Goal: Task Accomplishment & Management: Manage account settings

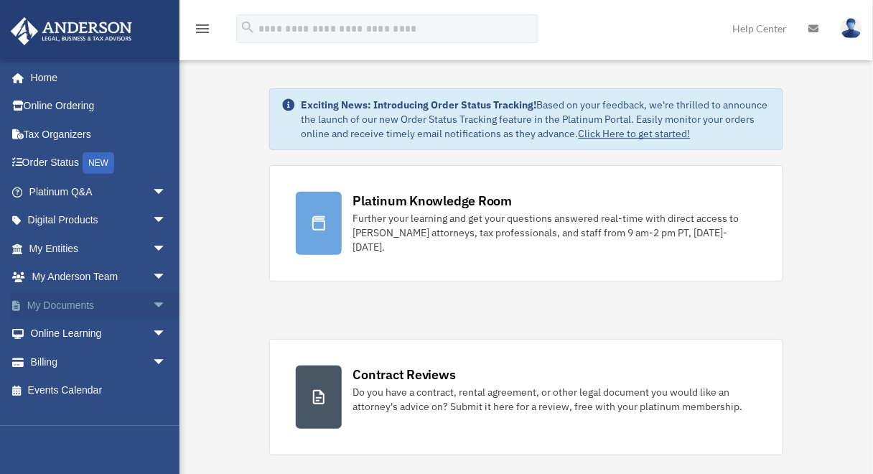
click at [152, 303] on span "arrow_drop_down" at bounding box center [166, 305] width 29 height 29
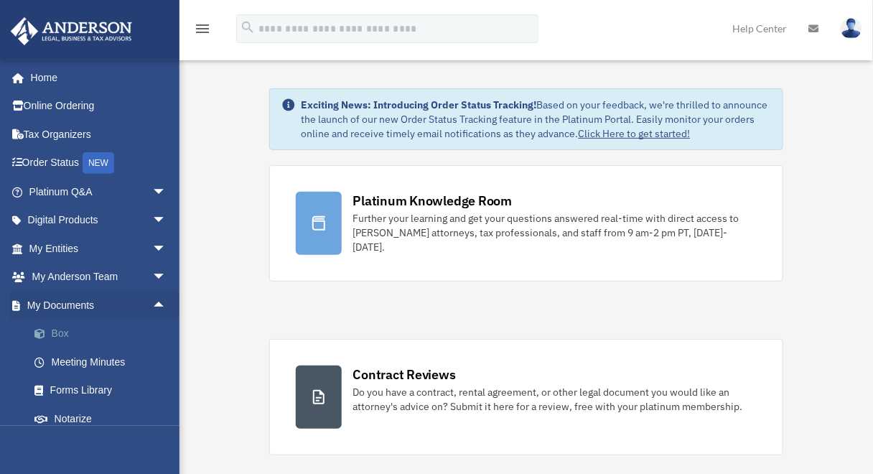
click at [54, 336] on link "Box" at bounding box center [104, 334] width 168 height 29
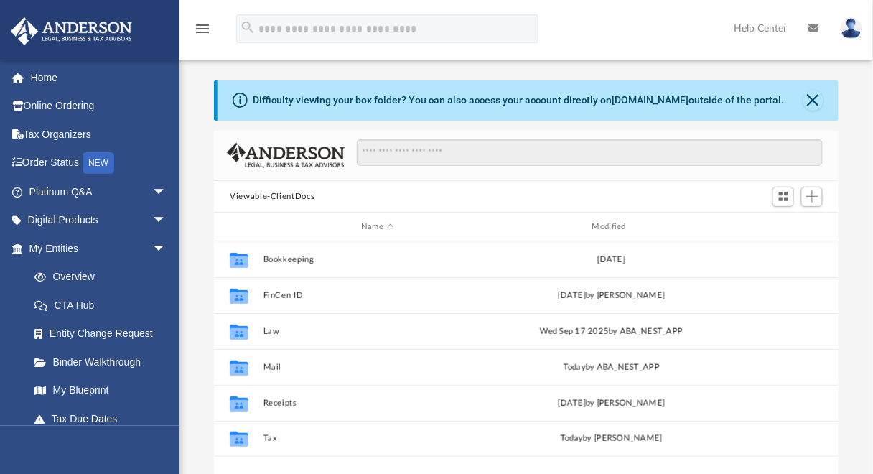
scroll to position [317, 616]
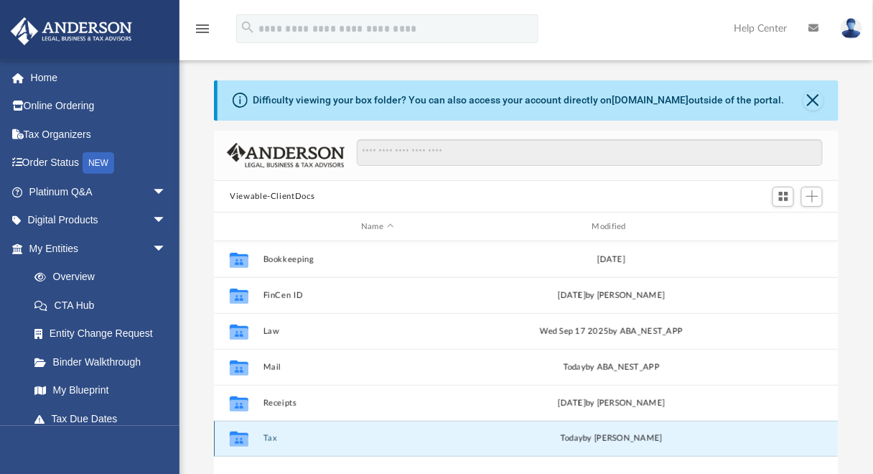
click at [272, 438] on button "Tax" at bounding box center [378, 439] width 228 height 9
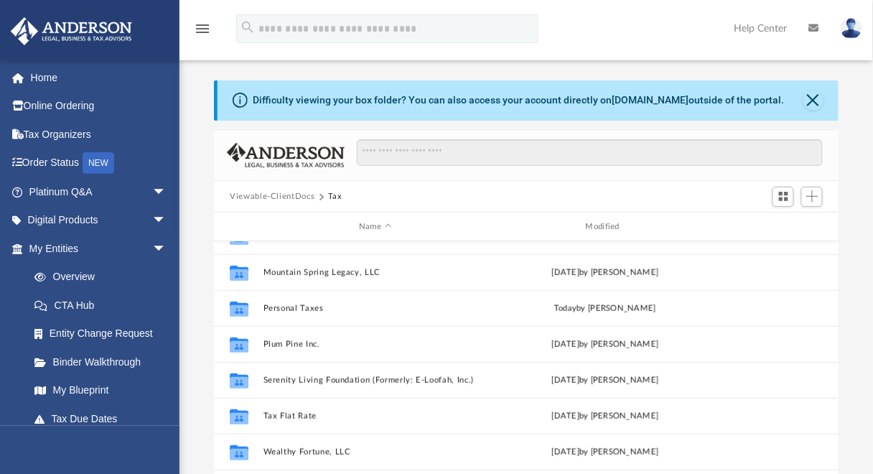
scroll to position [275, 0]
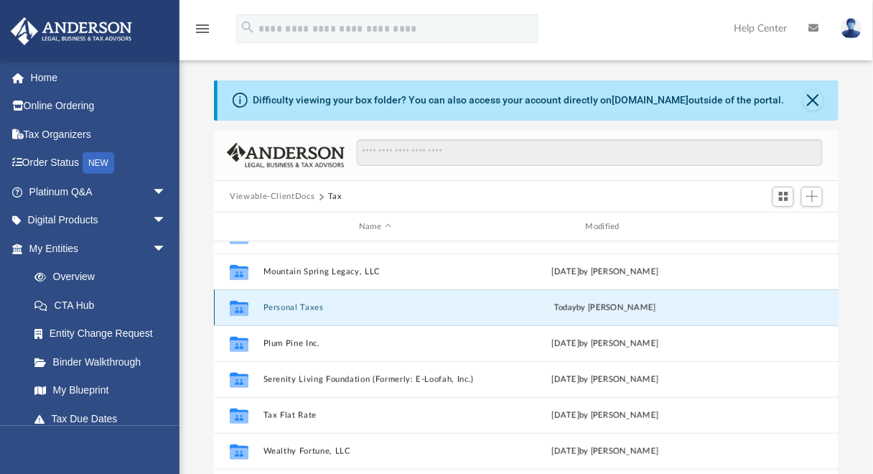
click at [299, 307] on button "Personal Taxes" at bounding box center [376, 307] width 224 height 9
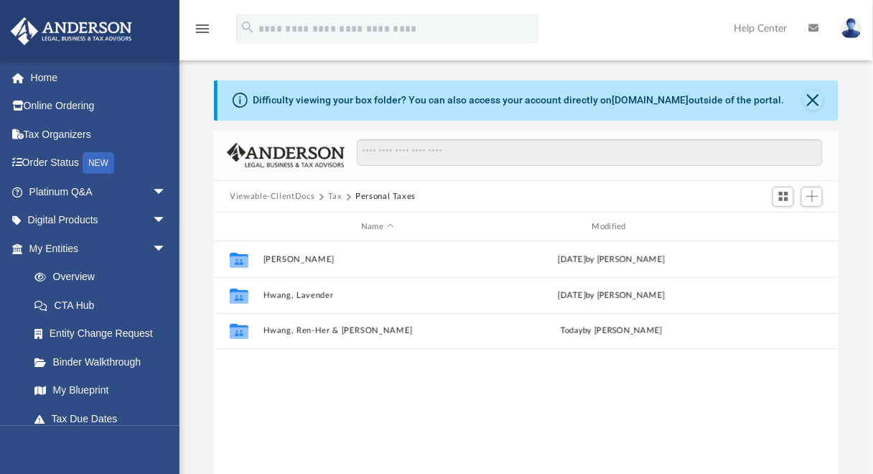
scroll to position [0, 0]
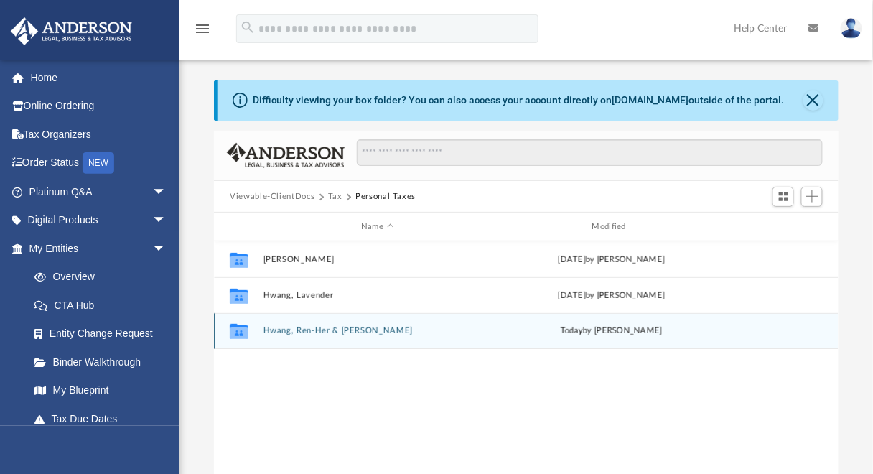
click at [293, 334] on button "Hwang, Ren-Her & [PERSON_NAME]" at bounding box center [378, 331] width 228 height 9
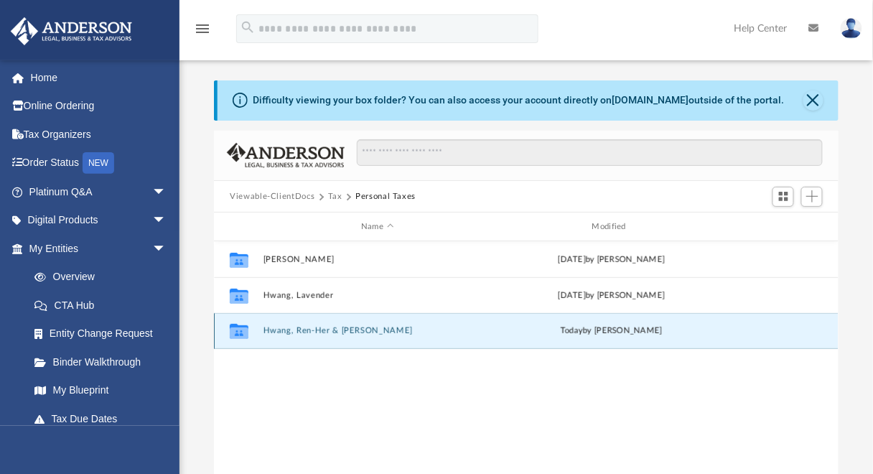
click at [293, 334] on button "Hwang, Ren-Her & [PERSON_NAME]" at bounding box center [378, 331] width 228 height 9
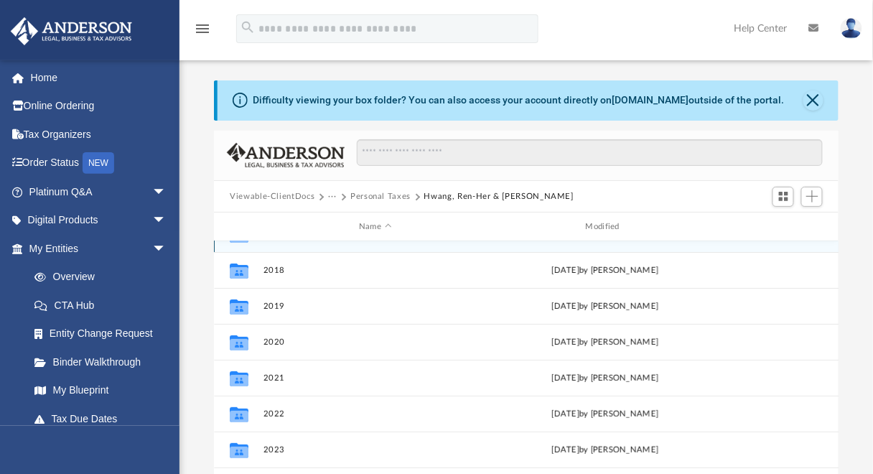
scroll to position [96, 0]
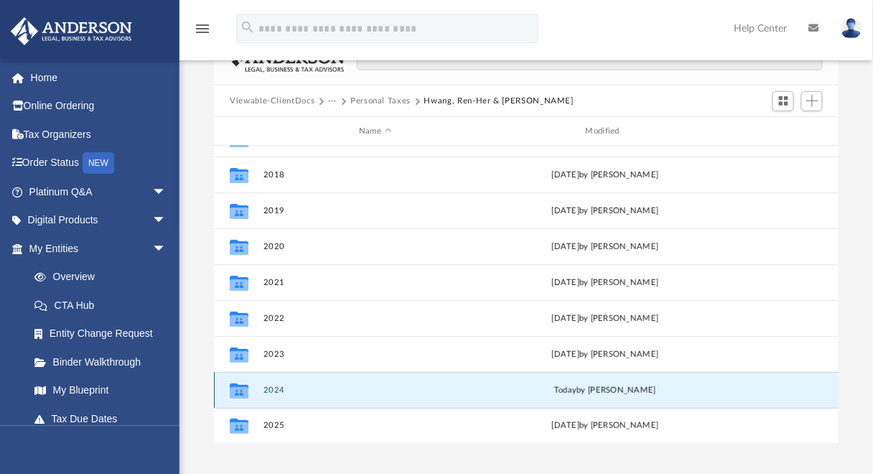
click at [279, 389] on button "2024" at bounding box center [376, 390] width 224 height 9
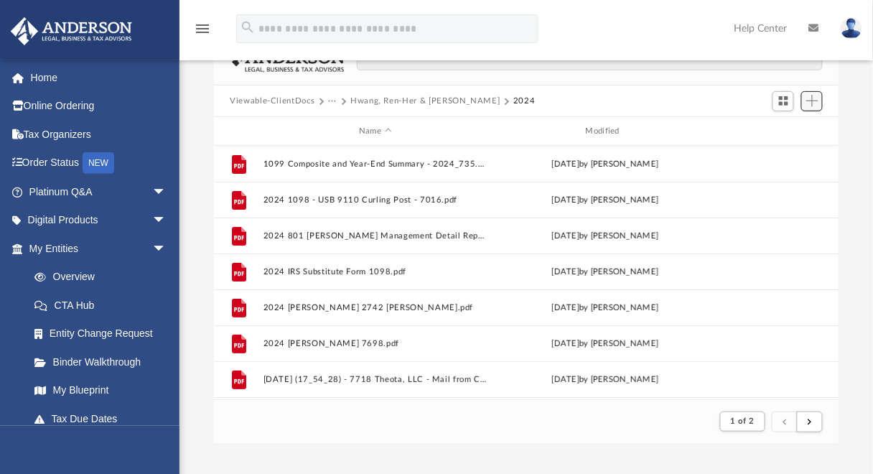
click at [819, 101] on span "Add" at bounding box center [813, 101] width 12 height 12
click at [777, 133] on li "Upload" at bounding box center [792, 128] width 46 height 15
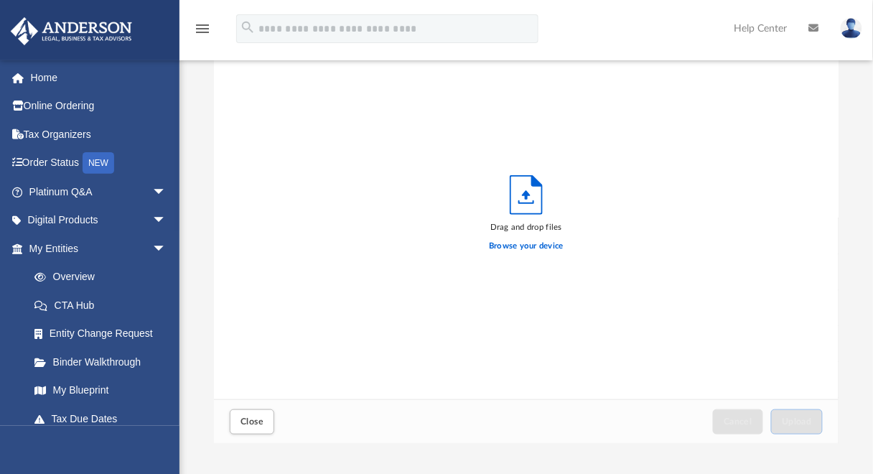
scroll to position [356, 616]
click at [532, 247] on label "Browse your device" at bounding box center [526, 246] width 75 height 13
click at [0, 0] on input "Browse your device" at bounding box center [0, 0] width 0 height 0
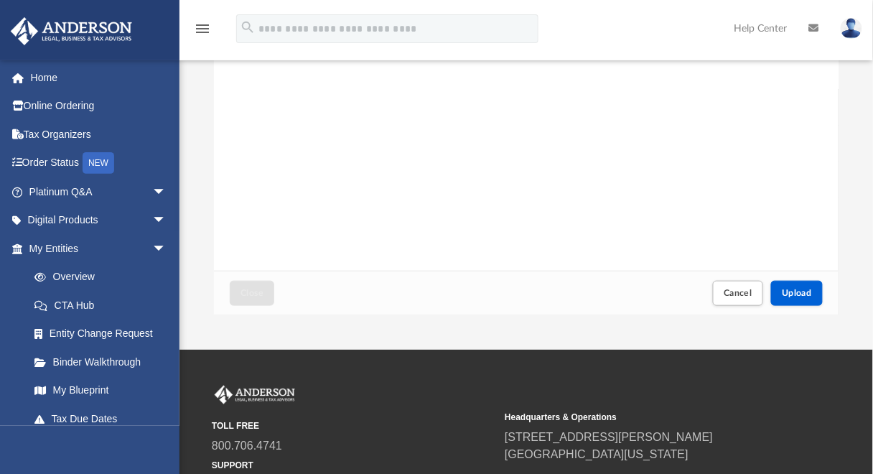
scroll to position [261, 0]
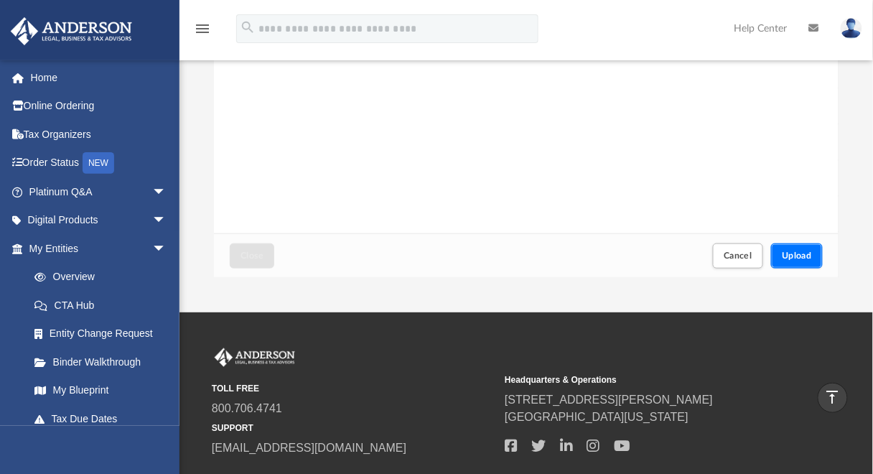
click at [791, 252] on span "Upload" at bounding box center [797, 255] width 30 height 9
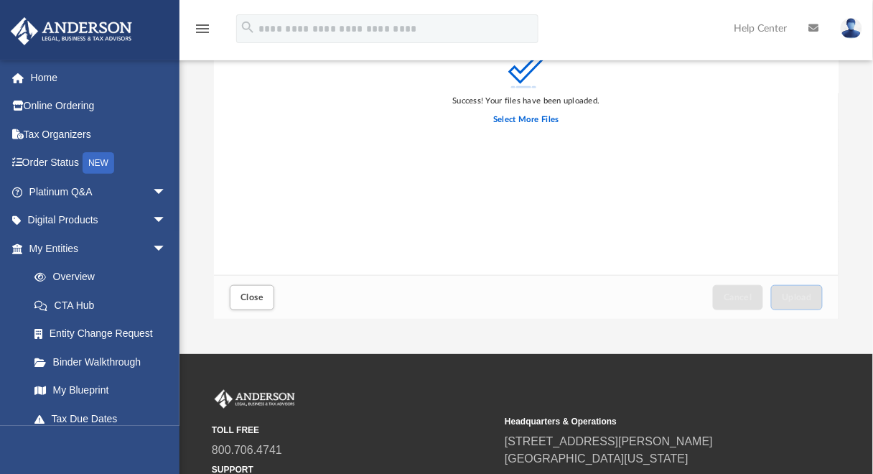
scroll to position [221, 0]
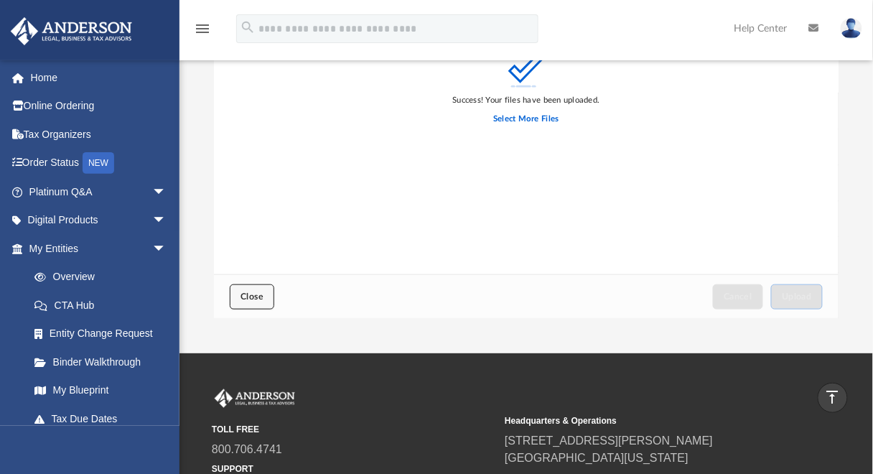
click at [254, 297] on span "Close" at bounding box center [252, 296] width 23 height 9
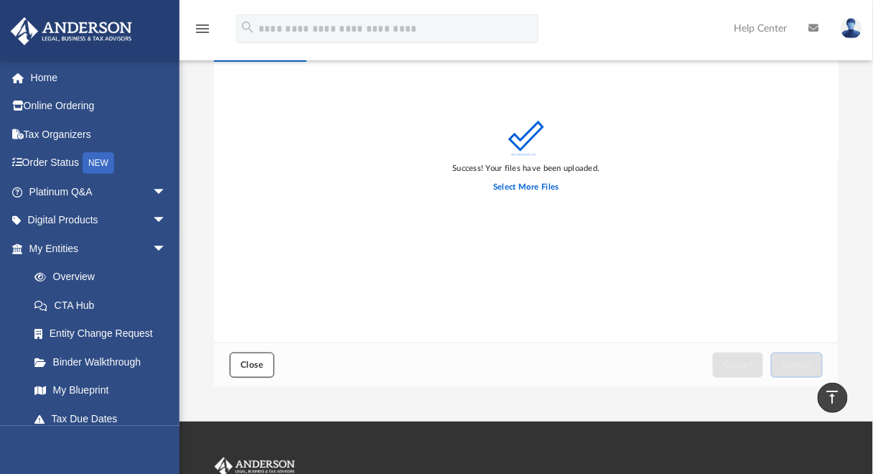
scroll to position [148, 0]
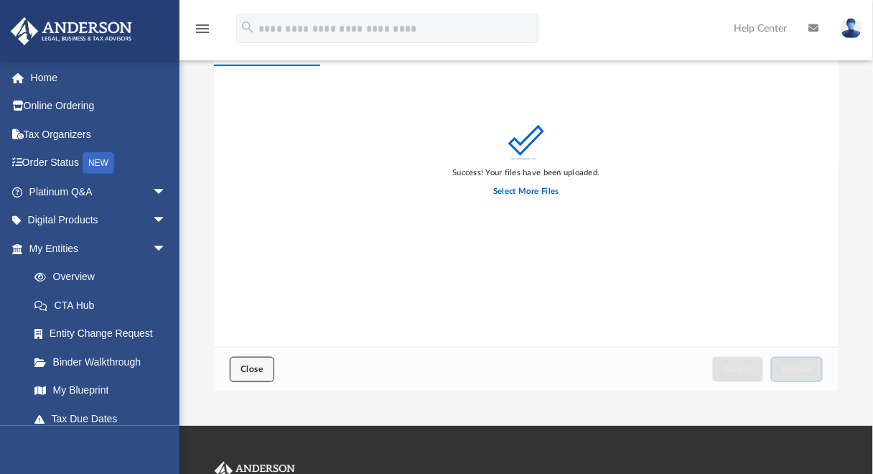
click at [251, 368] on span "Close" at bounding box center [252, 369] width 23 height 9
